Goal: Find specific page/section: Find specific page/section

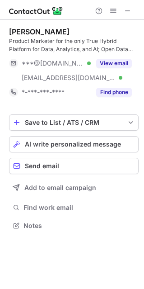
scroll to position [220, 144]
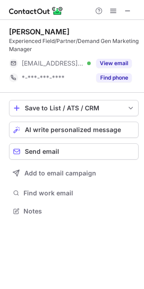
scroll to position [205, 144]
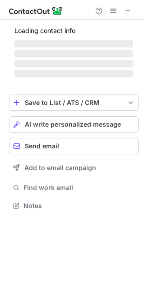
scroll to position [200, 144]
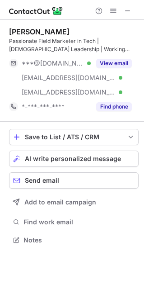
scroll to position [234, 144]
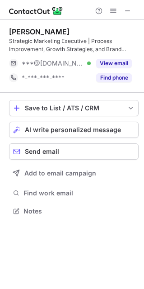
scroll to position [205, 144]
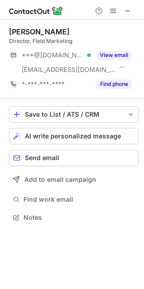
scroll to position [211, 144]
